Goal: Transaction & Acquisition: Purchase product/service

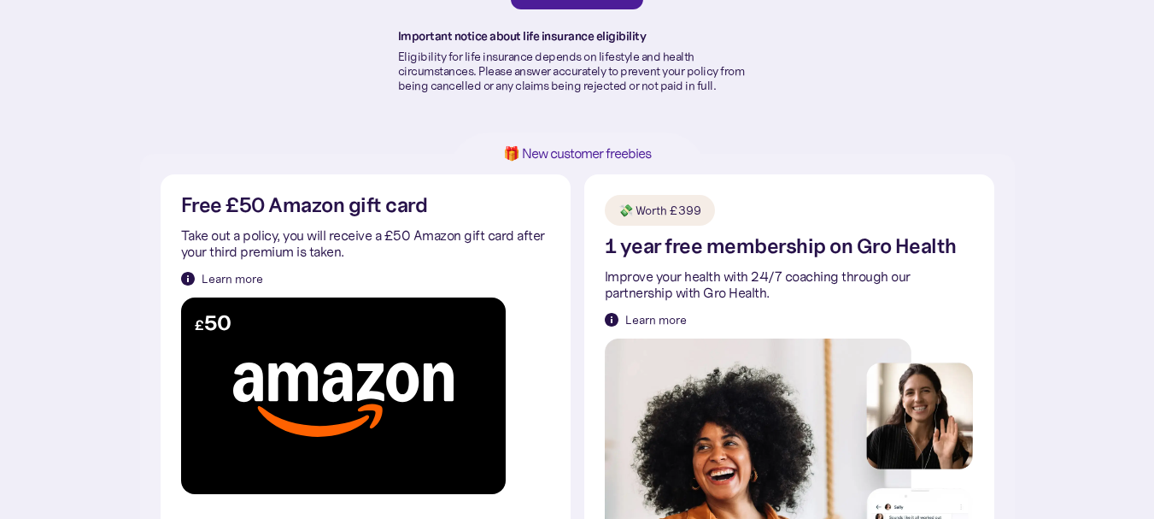
scroll to position [205, 0]
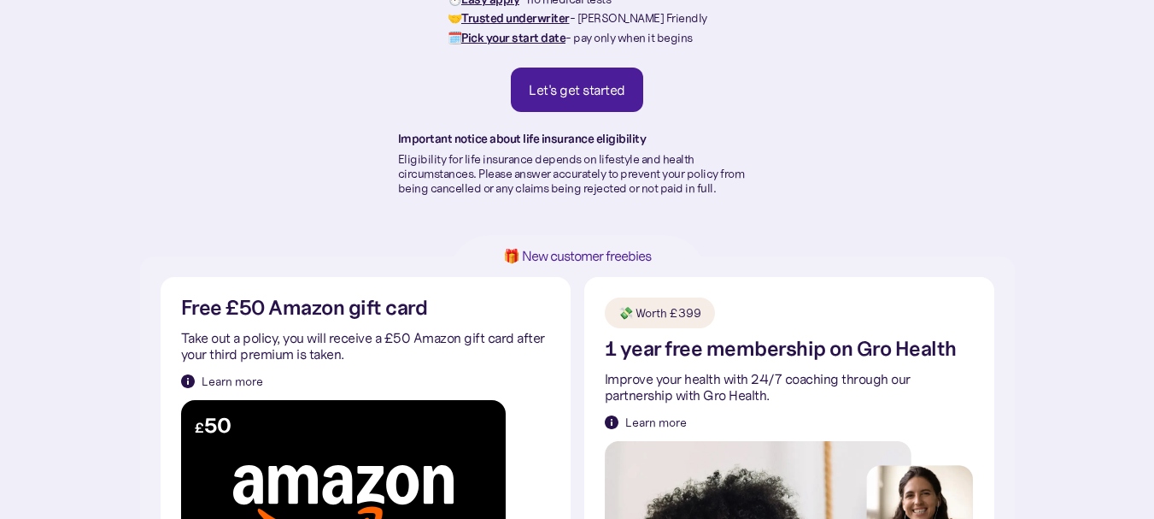
click at [568, 98] on div "Let's get started" at bounding box center [577, 89] width 97 height 17
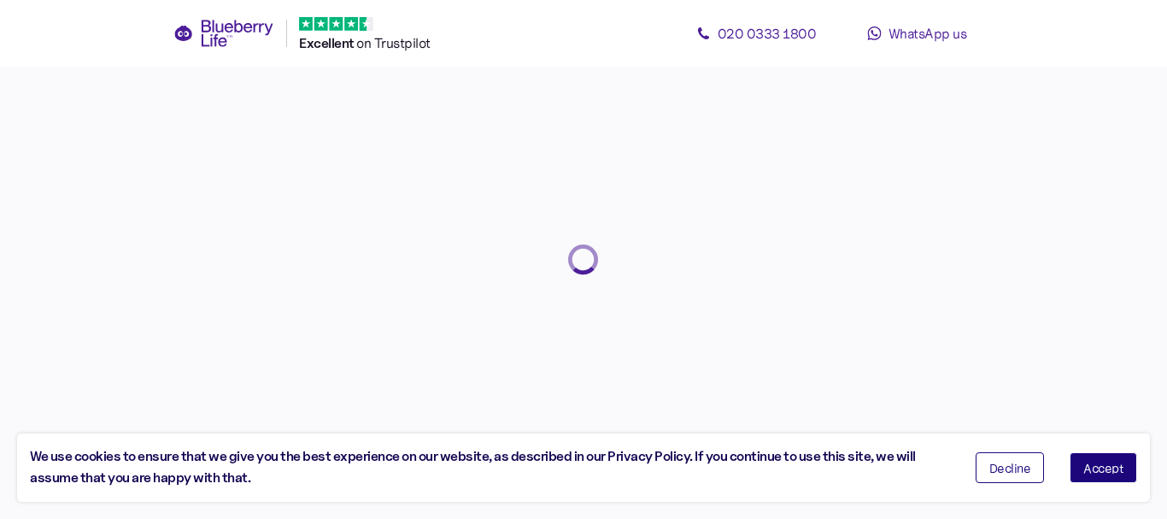
click at [986, 470] on button "Decline" at bounding box center [1010, 467] width 69 height 31
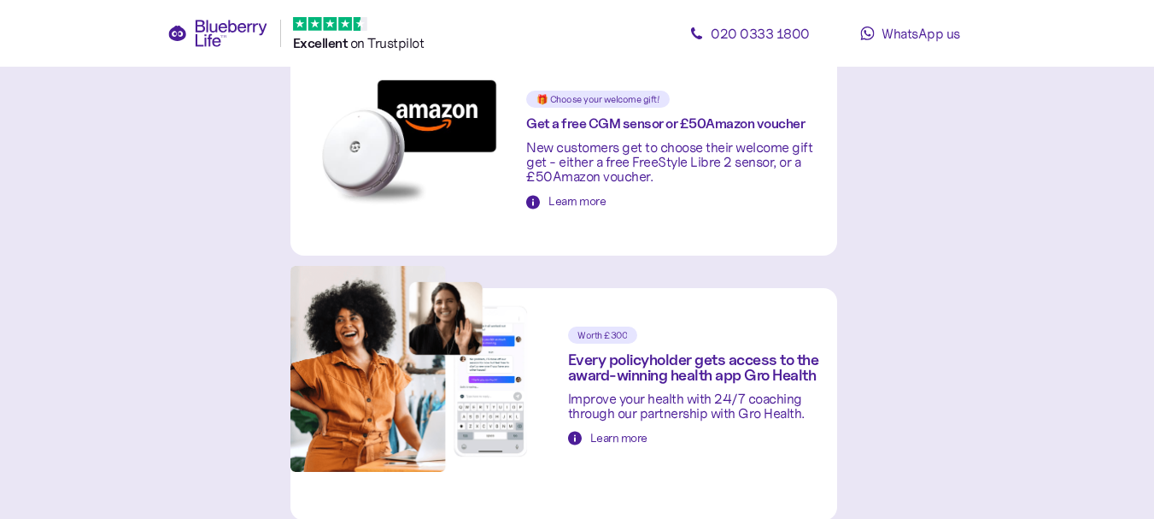
scroll to position [613, 0]
